Goal: Task Accomplishment & Management: Use online tool/utility

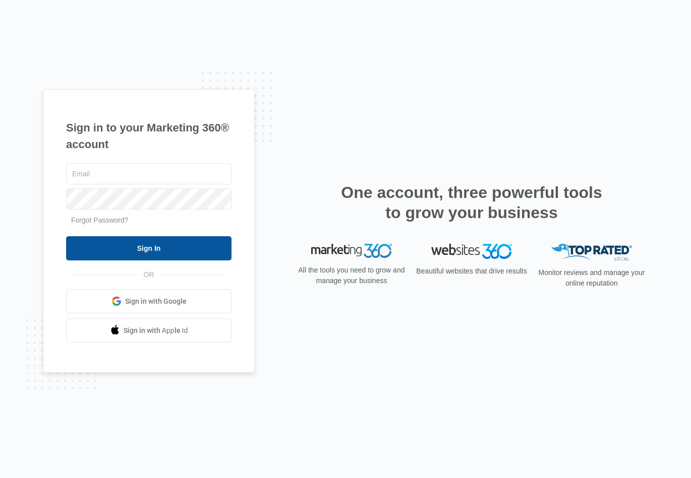
type input "[EMAIL_ADDRESS][DOMAIN_NAME]"
click at [198, 238] on input "Sign In" at bounding box center [148, 248] width 165 height 24
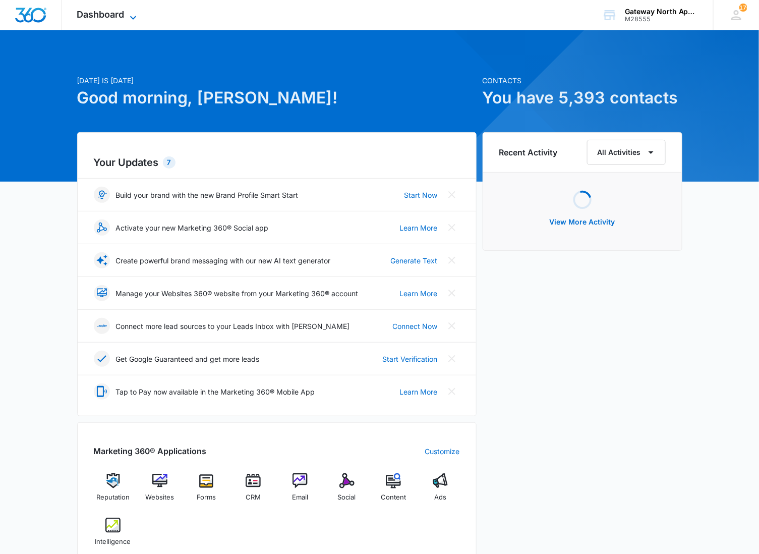
click at [105, 9] on span "Dashboard" at bounding box center [100, 14] width 47 height 11
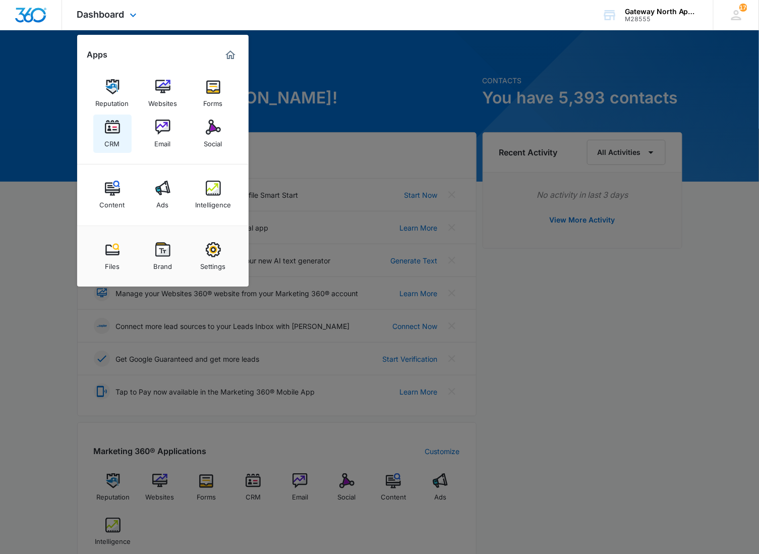
click at [116, 138] on div "CRM" at bounding box center [112, 141] width 15 height 13
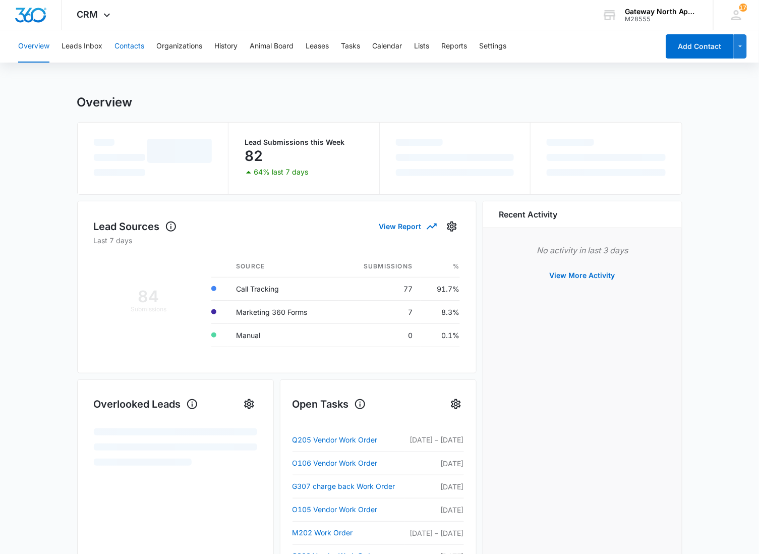
click at [142, 52] on button "Contacts" at bounding box center [129, 46] width 30 height 32
